Goal: Information Seeking & Learning: Learn about a topic

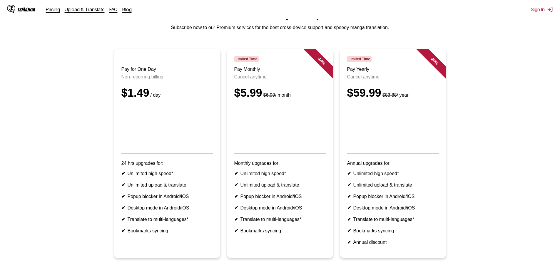
scroll to position [59, 0]
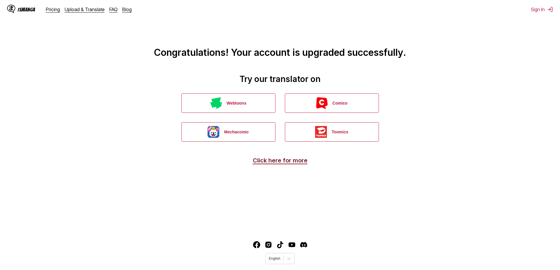
click at [285, 159] on link "Click here for more" at bounding box center [280, 160] width 55 height 7
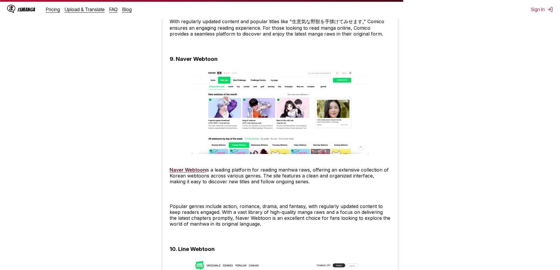
scroll to position [1704, 0]
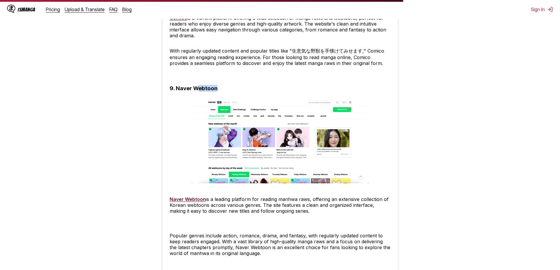
drag, startPoint x: 218, startPoint y: 89, endPoint x: 197, endPoint y: 88, distance: 21.2
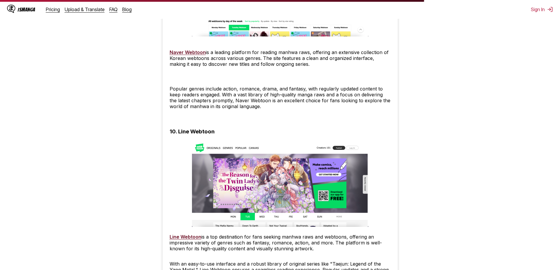
scroll to position [1733, 0]
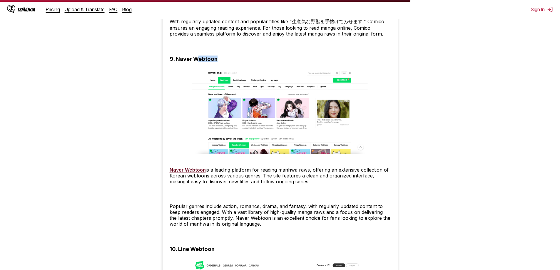
click at [189, 169] on link "Naver Webtoon" at bounding box center [187, 170] width 36 height 6
